Goal: Transaction & Acquisition: Purchase product/service

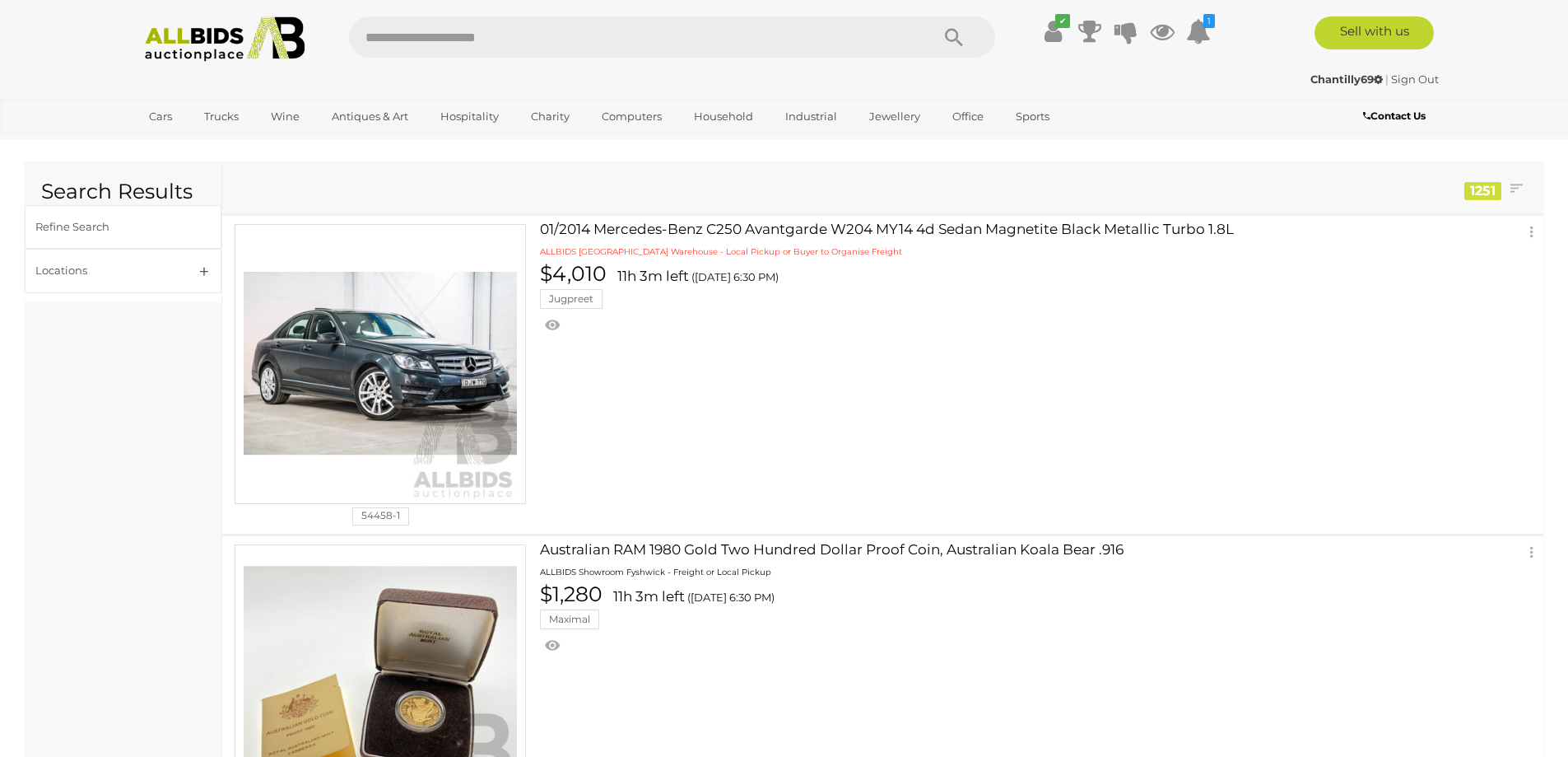
click at [223, 25] on img at bounding box center [224, 39] width 179 height 45
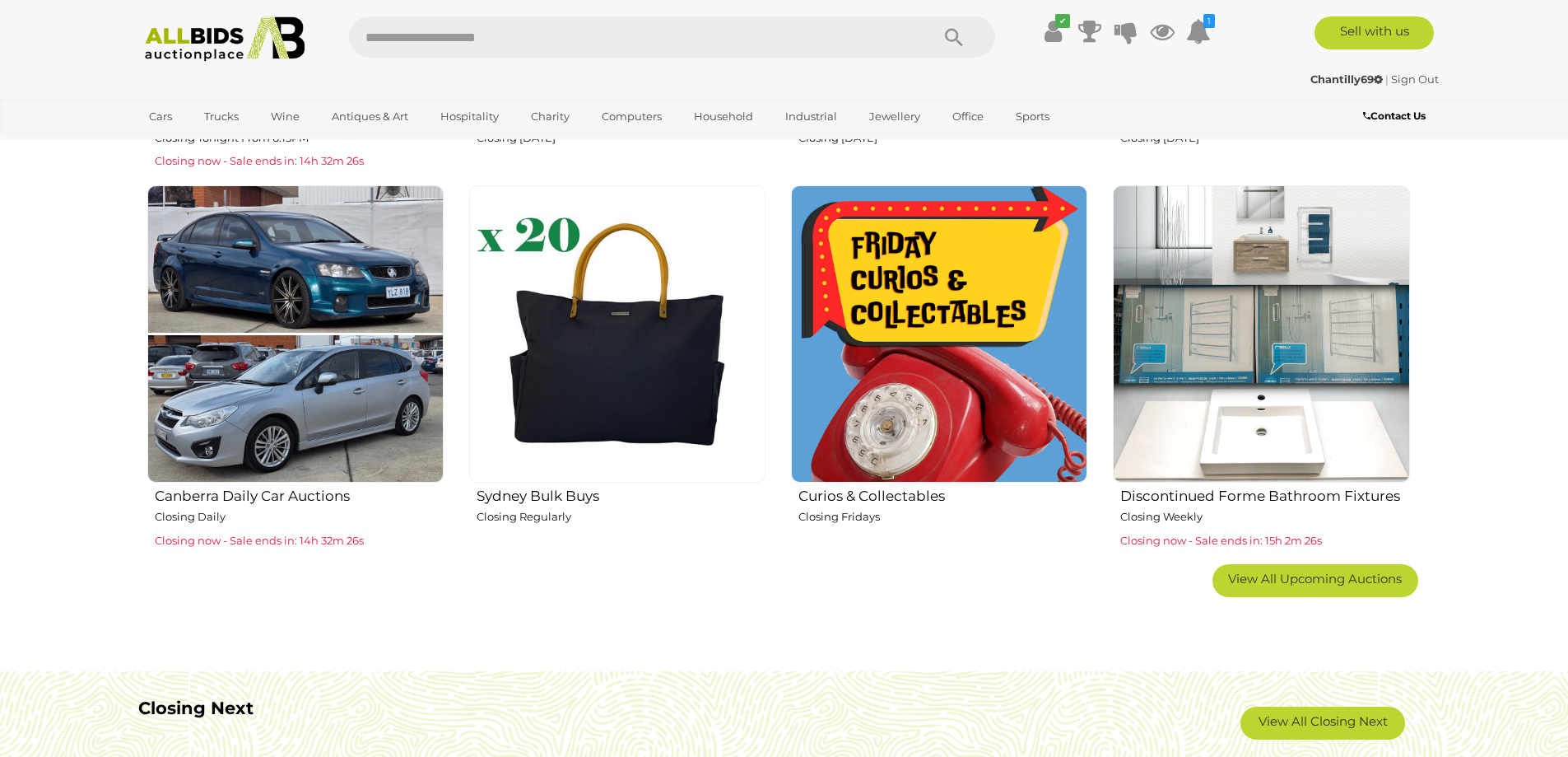
scroll to position [901, 0]
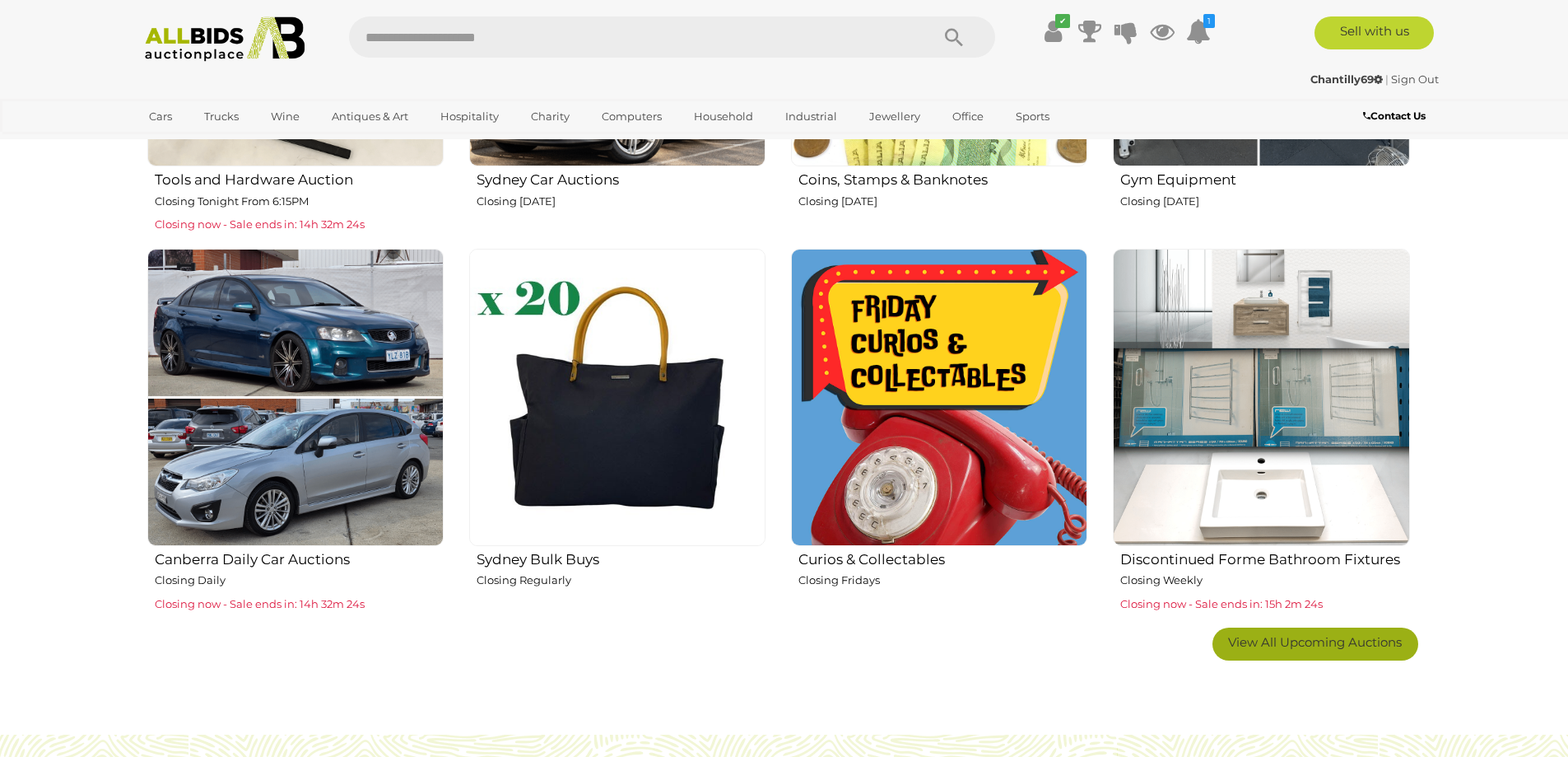
click at [1365, 651] on link "View All Upcoming Auctions" at bounding box center [1315, 643] width 206 height 33
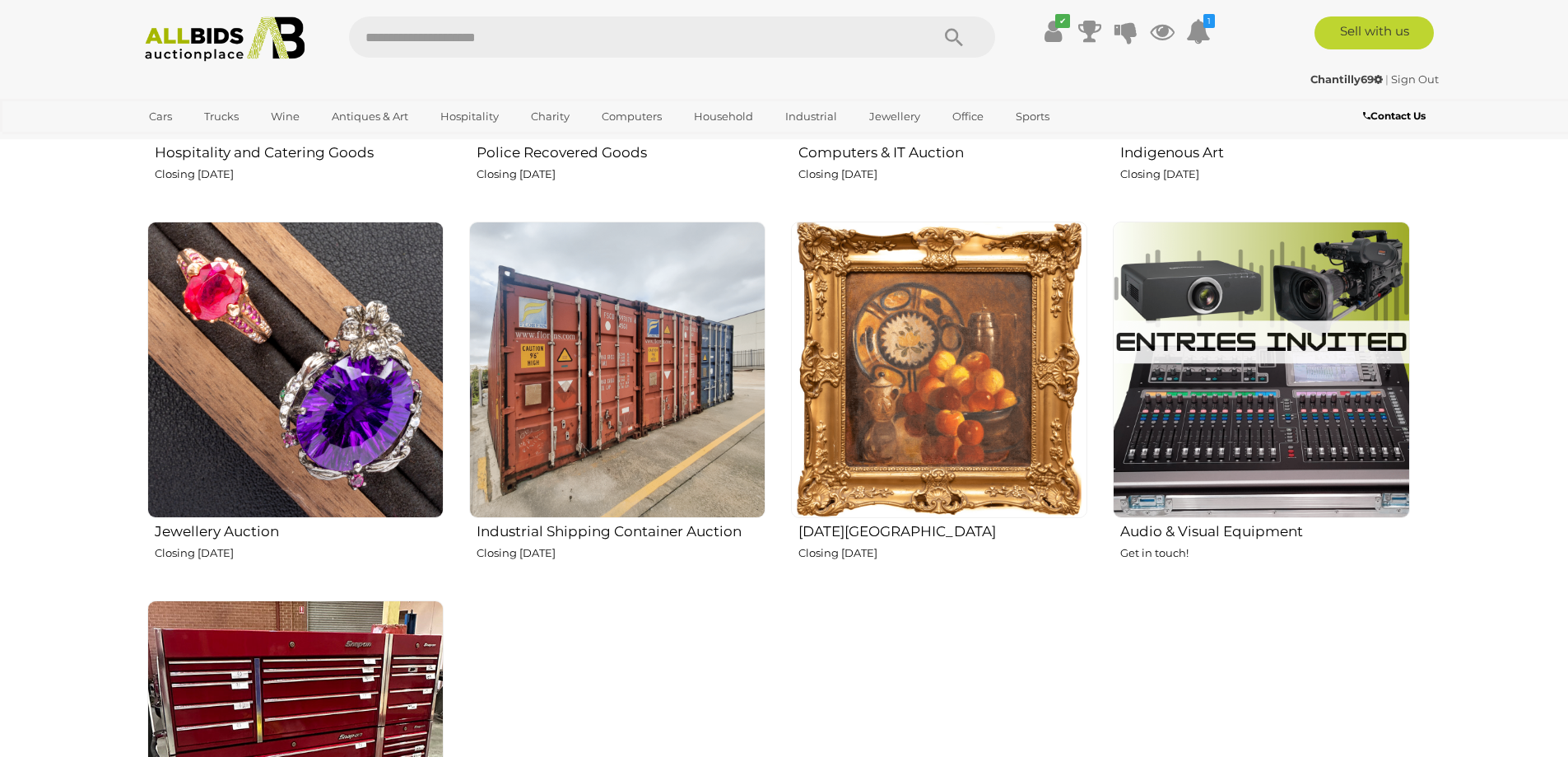
scroll to position [2112, 0]
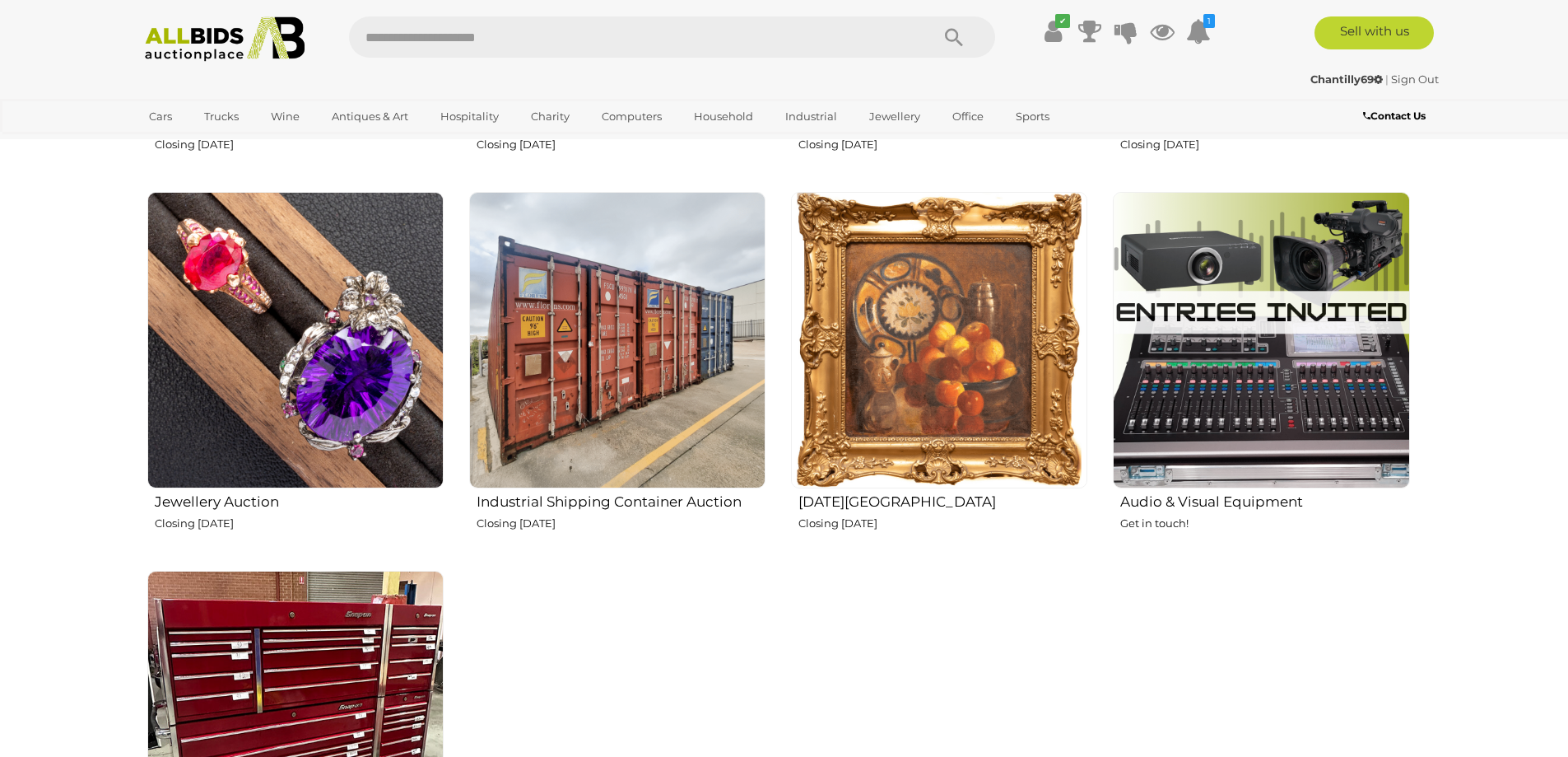
click at [934, 350] on img at bounding box center [939, 340] width 297 height 297
